Goal: Task Accomplishment & Management: Complete application form

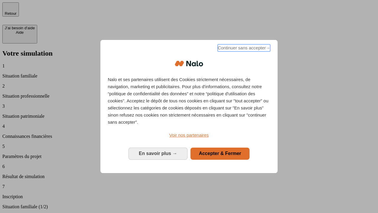
click at [243, 49] on span "Continuer sans accepter →" at bounding box center [244, 47] width 53 height 7
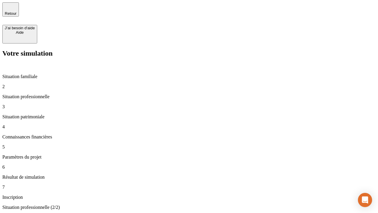
type input "30 000"
type input "40 000"
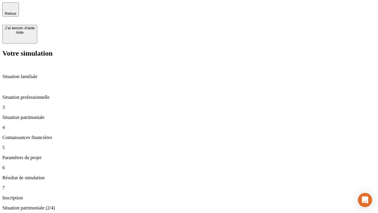
type input "1 100"
type input "20"
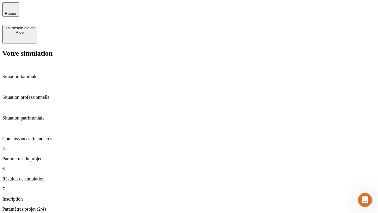
type input "40"
type input "50 000"
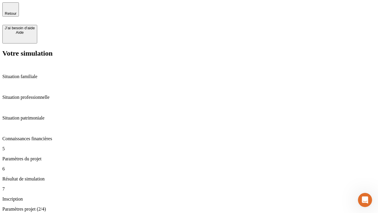
type input "640"
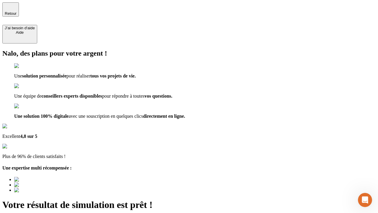
type input "[EMAIL_ADDRESS][DOMAIN_NAME]"
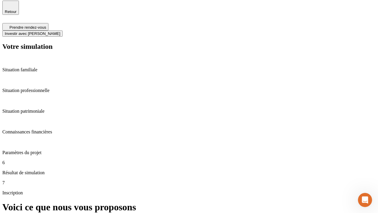
click at [60, 31] on span "Investir avec [PERSON_NAME]" at bounding box center [33, 33] width 56 height 4
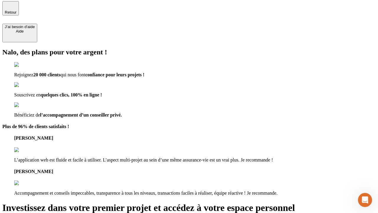
type input "[PERSON_NAME][EMAIL_ADDRESS][DOMAIN_NAME]"
